Goal: Navigation & Orientation: Go to known website

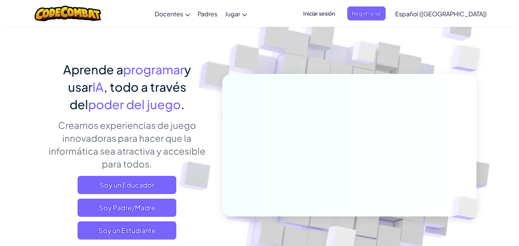
scroll to position [46, 0]
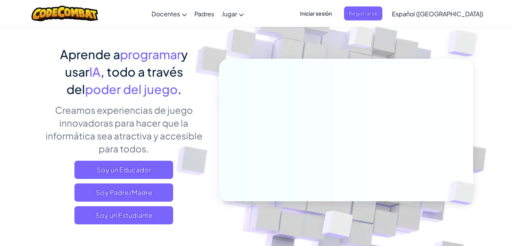
click at [298, 8] on div "[MEDICAL_DATA] la navigación Docentes Crear Cuenta Gratis Soluciones para Escue…" at bounding box center [256, 13] width 517 height 27
click at [335, 13] on span "Iniciar sesión" at bounding box center [315, 13] width 41 height 14
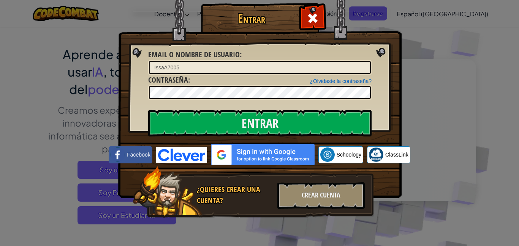
drag, startPoint x: 193, startPoint y: 70, endPoint x: 99, endPoint y: 62, distance: 94.5
click at [99, 62] on div "Entrar Error desconocido. Email o Nombre de usuario : IssaA7005 ¿Olvidaste la c…" at bounding box center [259, 123] width 519 height 246
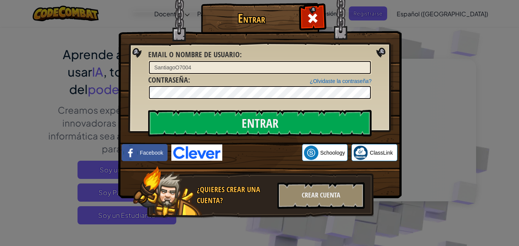
type input "SantiagoO7004"
click at [69, 99] on div "Entrar Error desconocido. Email o Nombre de usuario : SantiagoO7004 ¿Olvidaste …" at bounding box center [259, 123] width 519 height 246
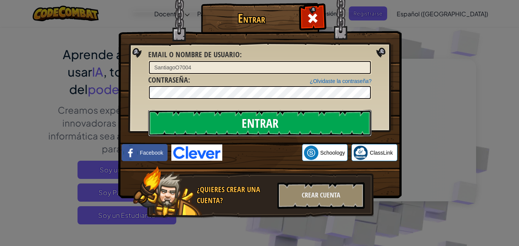
click at [290, 117] on input "Entrar" at bounding box center [259, 123] width 223 height 27
